Goal: Communication & Community: Answer question/provide support

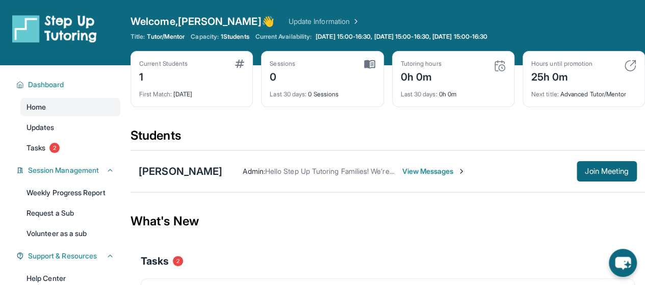
click at [420, 170] on span "View Messages" at bounding box center [434, 171] width 64 height 10
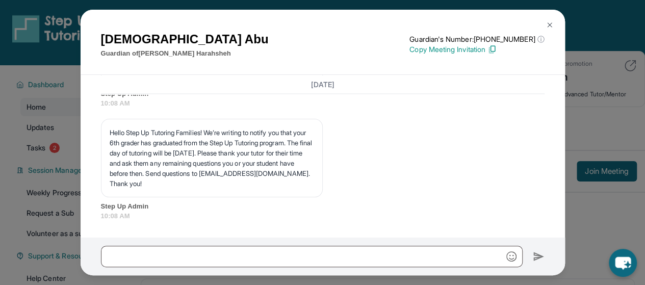
scroll to position [1028, 0]
click at [547, 21] on img at bounding box center [549, 25] width 8 height 8
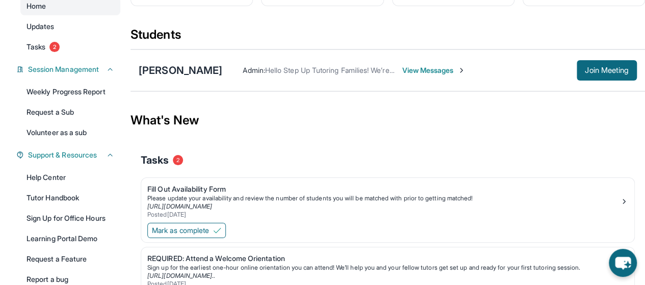
scroll to position [0, 0]
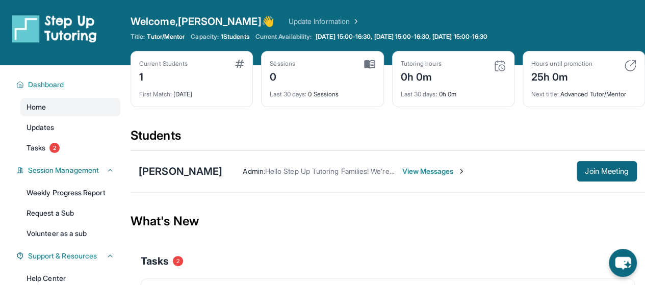
click at [436, 175] on span "View Messages" at bounding box center [434, 171] width 64 height 10
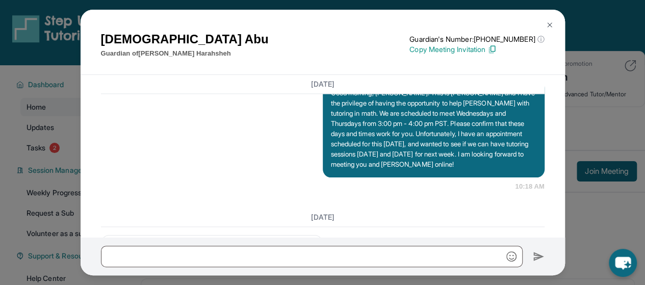
scroll to position [773, 0]
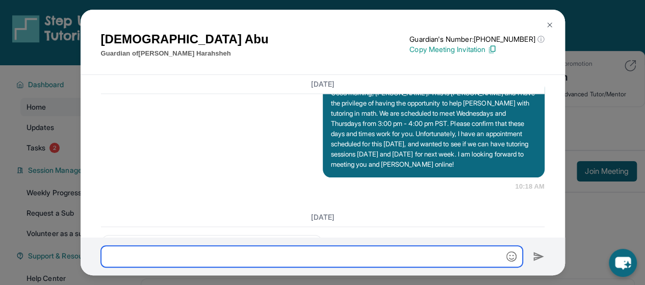
click at [395, 258] on input "text" at bounding box center [311, 256] width 421 height 21
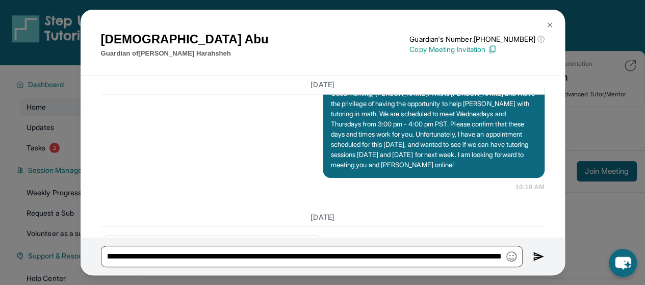
scroll to position [0, 0]
click at [420, 170] on p "Good morning, [PERSON_NAME]! This is [PERSON_NAME] and I have the privilege of …" at bounding box center [433, 129] width 205 height 82
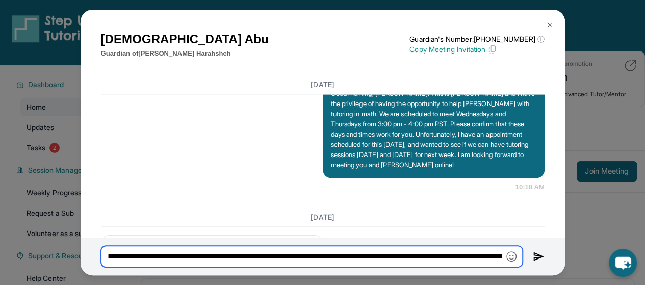
click at [470, 258] on input "**********" at bounding box center [311, 256] width 421 height 21
type input "**********"
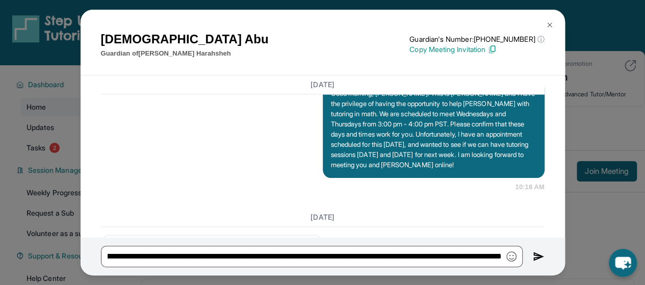
click at [541, 256] on img at bounding box center [539, 256] width 12 height 12
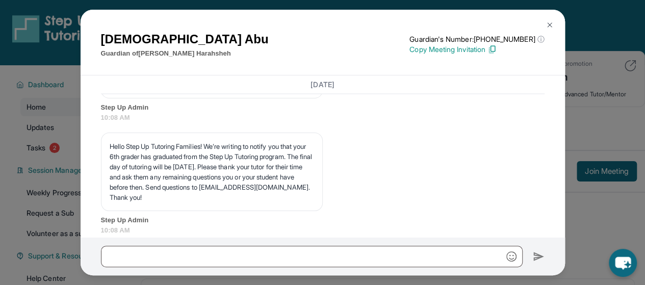
scroll to position [1152, 0]
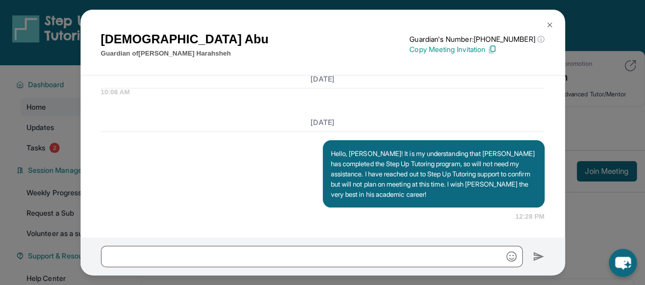
click at [550, 23] on img at bounding box center [549, 25] width 8 height 8
